Goal: Task Accomplishment & Management: Manage account settings

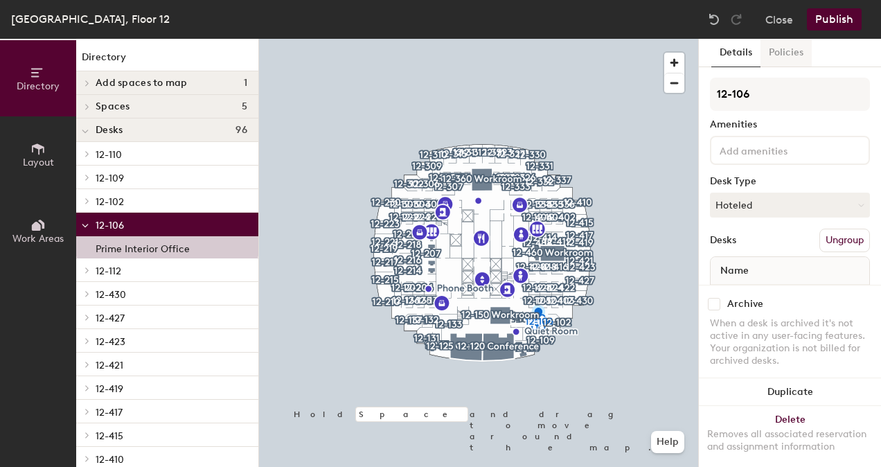
click at [796, 53] on button "Policies" at bounding box center [786, 53] width 51 height 28
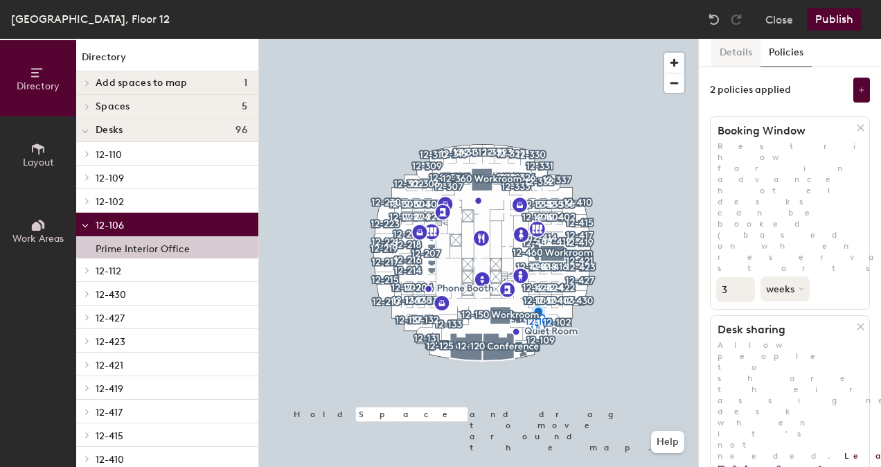
click at [725, 47] on button "Details" at bounding box center [735, 53] width 49 height 28
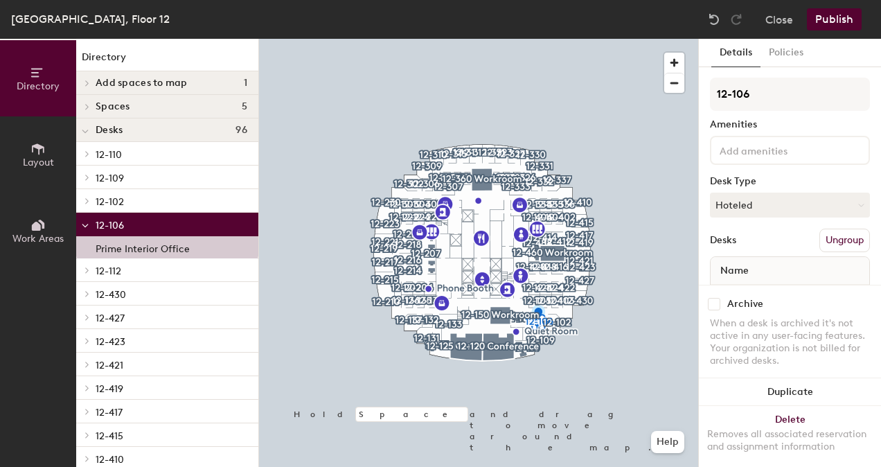
scroll to position [60, 0]
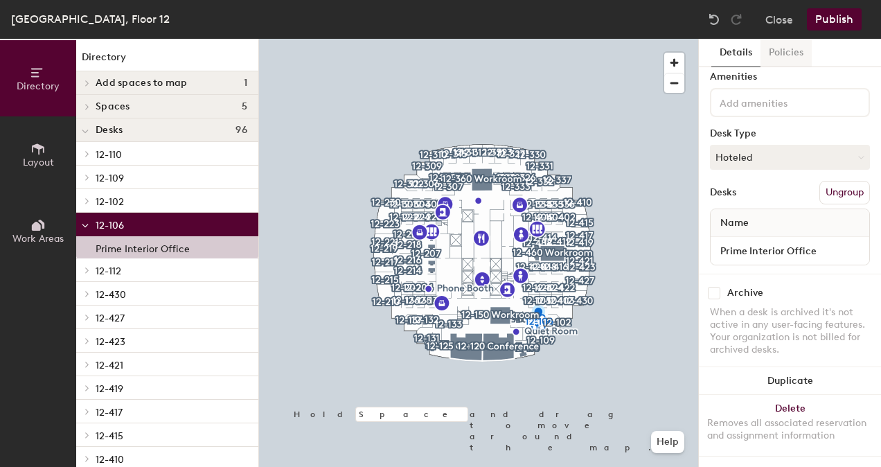
click at [793, 62] on button "Policies" at bounding box center [786, 53] width 51 height 28
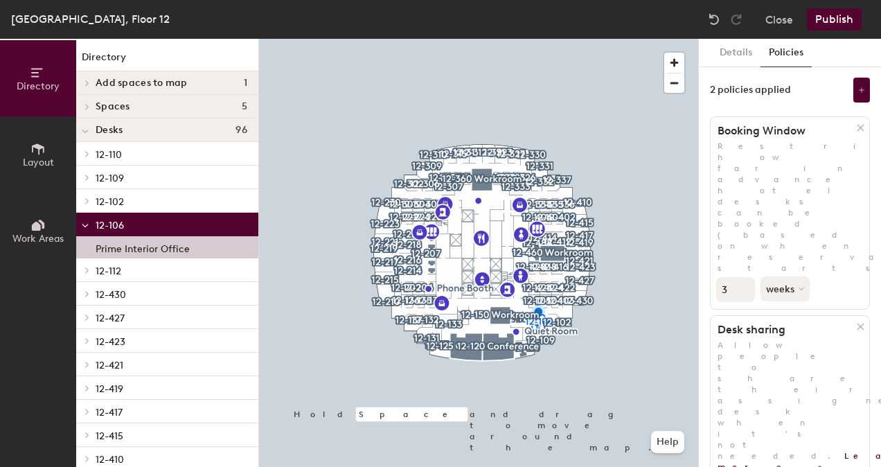
click at [866, 76] on div "Details Policies 2 policies applied Booking Window Restrict how far in advance …" at bounding box center [790, 253] width 182 height 428
click at [865, 80] on button at bounding box center [861, 90] width 17 height 25
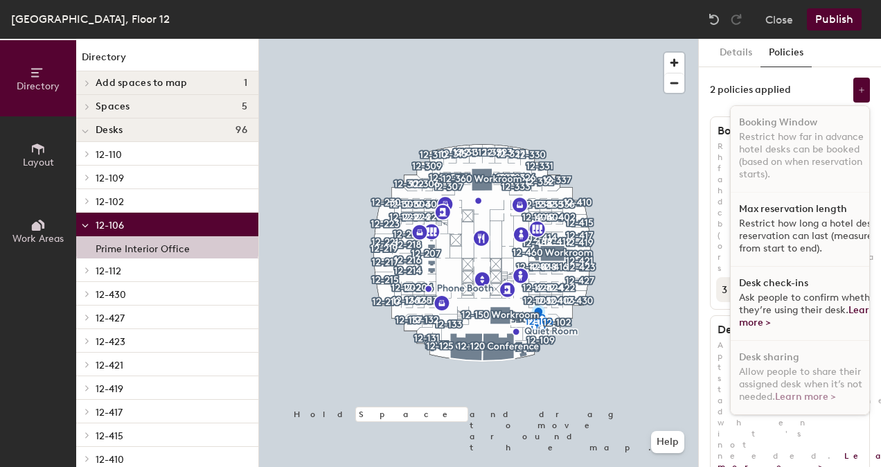
click at [777, 296] on span "Ask people to confirm whether they’re using their desk. Learn more >" at bounding box center [809, 310] width 140 height 37
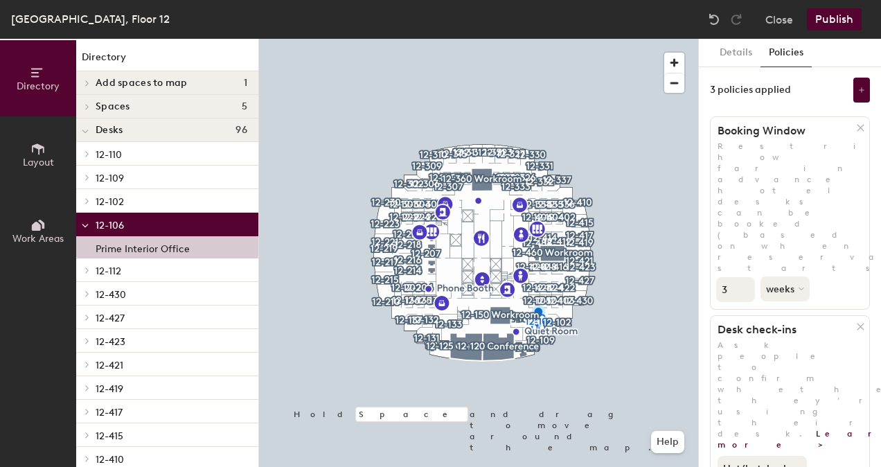
click at [777, 456] on button "Hot/hotel only" at bounding box center [762, 468] width 89 height 25
click at [775, 13] on button "Close" at bounding box center [780, 19] width 28 height 22
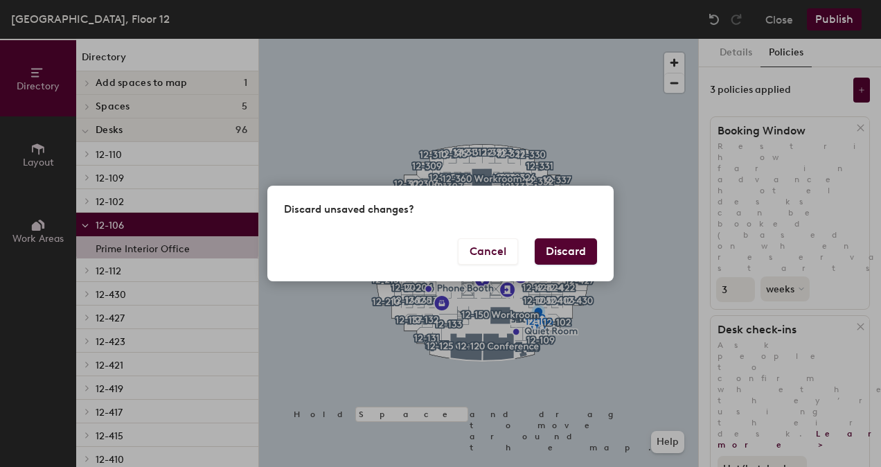
click at [565, 251] on button "Discard" at bounding box center [566, 251] width 62 height 26
